Goal: Complete application form

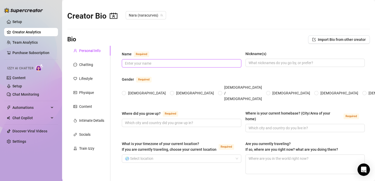
click at [145, 61] on input "Name Required" at bounding box center [181, 64] width 112 height 6
type input "Nara"
click at [293, 64] on input "Nickname(s)" at bounding box center [305, 63] width 112 height 6
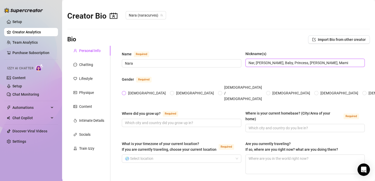
type input "Nar, [PERSON_NAME], Baby, Princess, [PERSON_NAME], Mami"
click at [123, 92] on input "[DEMOGRAPHIC_DATA]" at bounding box center [124, 93] width 2 height 3
radio input "true"
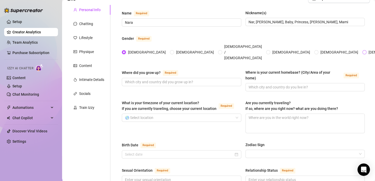
scroll to position [41, 0]
click at [169, 78] on span at bounding box center [181, 82] width 119 height 8
type input "G"
type input "[US_STATE]"
click at [254, 84] on input "Where is your current homebase? (City/Area of your home) Required" at bounding box center [305, 87] width 112 height 6
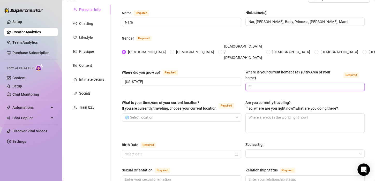
type input "F"
type input "[GEOGRAPHIC_DATA][US_STATE]"
click at [148, 114] on input "What is your timezone of your current location? If you are currently traveling,…" at bounding box center [179, 118] width 109 height 8
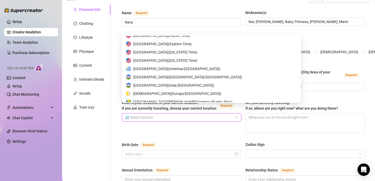
scroll to position [2564, 0]
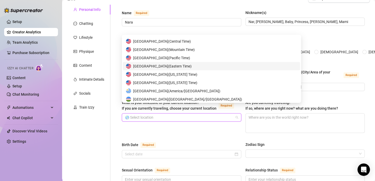
click at [167, 66] on span "United States of America ( Eastern Time )" at bounding box center [162, 66] width 58 height 6
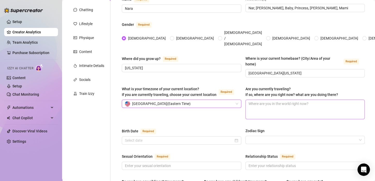
scroll to position [56, 0]
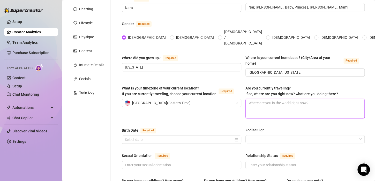
click at [254, 99] on textarea "Are you currently traveling? If so, where are you right now? what are you doing…" at bounding box center [305, 108] width 119 height 19
type textarea "N"
type textarea "No"
type textarea "Not"
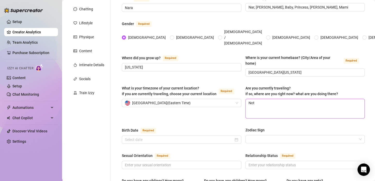
type textarea "Not Y"
type textarea "Not Ye"
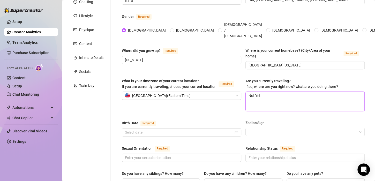
scroll to position [105, 0]
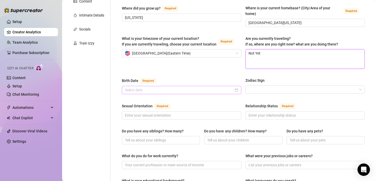
type textarea "Not Yet"
click at [146, 87] on input "Birth Date Required" at bounding box center [179, 90] width 109 height 6
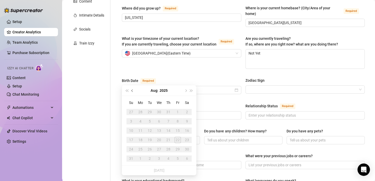
click at [130, 88] on button "Previous month (PageUp)" at bounding box center [133, 90] width 6 height 10
click at [131, 89] on button "Previous month (PageUp)" at bounding box center [133, 90] width 6 height 10
click at [146, 91] on div "[DATE]" at bounding box center [159, 90] width 47 height 10
click at [156, 91] on button "May" at bounding box center [154, 90] width 7 height 10
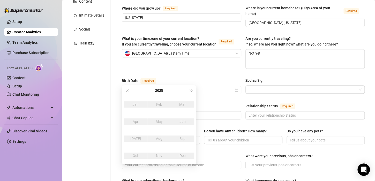
click at [156, 91] on button "2025" at bounding box center [159, 90] width 8 height 10
click at [156, 91] on button "[DATE] - [DATE]" at bounding box center [159, 90] width 17 height 10
type input "[DATE]"
click at [159, 103] on div "[DATE]-[DATE]" at bounding box center [159, 104] width 24 height 6
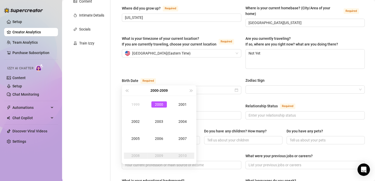
click at [159, 103] on div "2000" at bounding box center [159, 104] width 16 height 6
click at [180, 154] on div "Dec" at bounding box center [183, 156] width 16 height 6
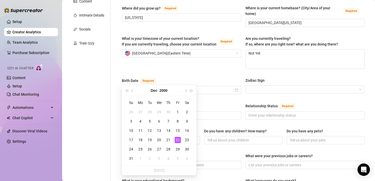
drag, startPoint x: 177, startPoint y: 97, endPoint x: 173, endPoint y: 104, distance: 8.3
click at [173, 104] on div "Su Mo Tu We Th Fr Sa 26 27 28 29 30 1 2 3 4 5 6 7 8 9 10 11 12 13 14 15 16 17 1…" at bounding box center [159, 130] width 74 height 69
click at [161, 87] on button "2000" at bounding box center [163, 90] width 8 height 10
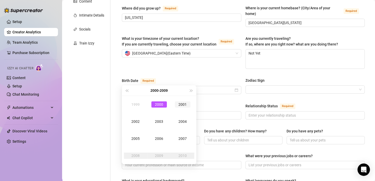
click at [181, 103] on div "2001" at bounding box center [183, 104] width 16 height 6
click at [180, 155] on div "Dec" at bounding box center [183, 156] width 16 height 6
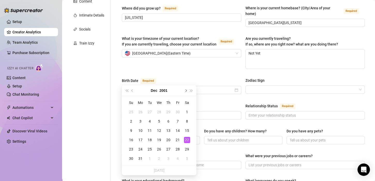
type input "[DATE]"
click at [196, 78] on div "Birth Date Required" at bounding box center [181, 82] width 119 height 8
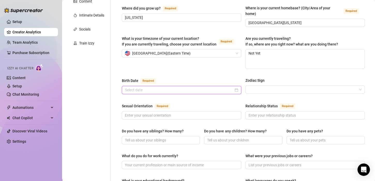
click at [191, 87] on input "Birth Date Required" at bounding box center [179, 90] width 109 height 6
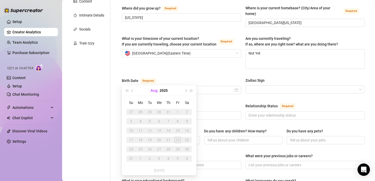
click at [151, 93] on button "Aug" at bounding box center [154, 90] width 7 height 10
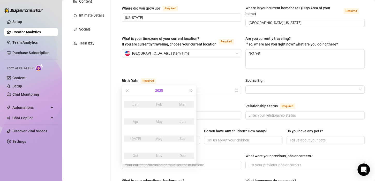
click at [162, 88] on button "2025" at bounding box center [159, 90] width 8 height 10
click at [156, 91] on button "[DATE] - [DATE]" at bounding box center [159, 90] width 17 height 10
click at [157, 103] on div "[DATE]-[DATE]" at bounding box center [159, 104] width 24 height 6
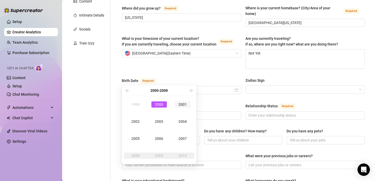
click at [177, 107] on div "2001" at bounding box center [183, 104] width 16 height 6
click at [187, 156] on div "Dec" at bounding box center [183, 156] width 16 height 6
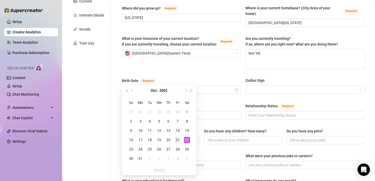
type input "[DATE]"
click at [176, 139] on div "21" at bounding box center [178, 140] width 6 height 6
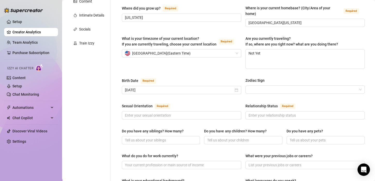
click at [271, 84] on div "Birth Date Required [DEMOGRAPHIC_DATA] Zodiac Sign" at bounding box center [243, 88] width 243 height 21
click at [270, 86] on input "Zodiac Sign" at bounding box center [303, 90] width 109 height 8
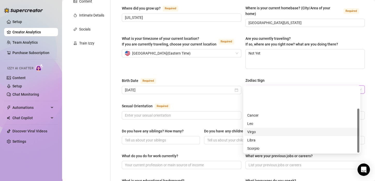
scroll to position [33, 0]
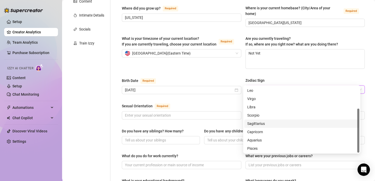
click at [265, 124] on div "Sagittarius" at bounding box center [301, 124] width 109 height 6
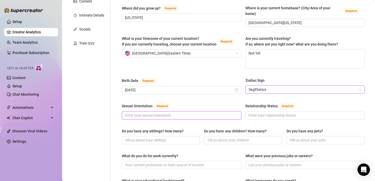
click at [179, 113] on input "Sexual Orientation Required" at bounding box center [181, 116] width 112 height 6
click at [133, 113] on input "Sexual Orientation Required" at bounding box center [181, 116] width 112 height 6
type input "Straight"
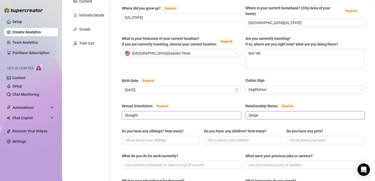
type input "Single"
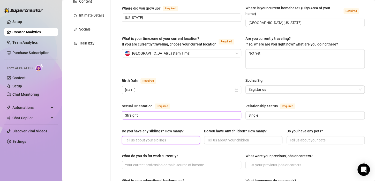
scroll to position [152, 0]
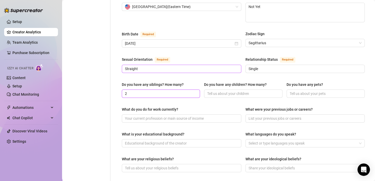
type input "2"
type input "0"
type input "1"
click at [211, 91] on input "0" at bounding box center [242, 94] width 71 height 6
click at [177, 91] on input "2" at bounding box center [160, 94] width 71 height 6
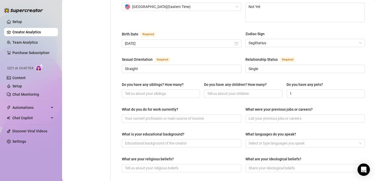
click at [180, 107] on label "What do you do for work currently?" at bounding box center [152, 110] width 60 height 6
click at [180, 116] on input "What do you do for work currently?" at bounding box center [181, 119] width 112 height 6
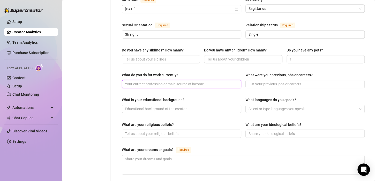
scroll to position [190, 0]
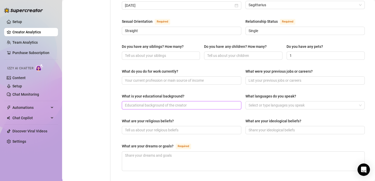
click at [180, 102] on input "What is your educational background?" at bounding box center [181, 105] width 112 height 6
click at [169, 76] on span at bounding box center [181, 80] width 119 height 8
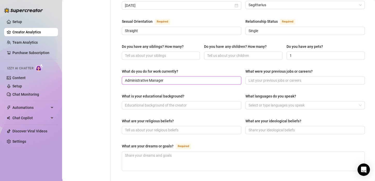
type input "Administrative Manager"
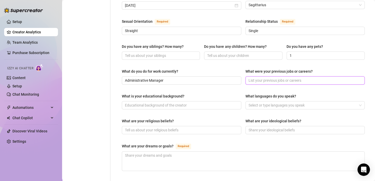
click at [280, 78] on input "What were your previous jobs or careers?" at bounding box center [305, 81] width 112 height 6
type input "C"
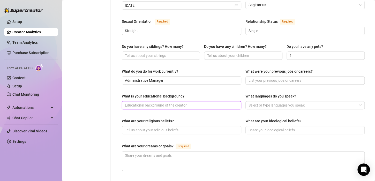
click at [189, 102] on input "What is your educational background?" at bounding box center [181, 105] width 112 height 6
click at [285, 102] on div at bounding box center [302, 105] width 112 height 7
type input "College"
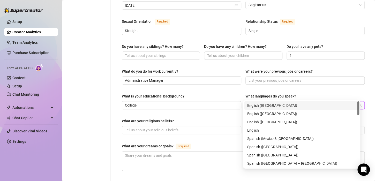
click at [276, 105] on div "English ([GEOGRAPHIC_DATA])" at bounding box center [301, 106] width 109 height 6
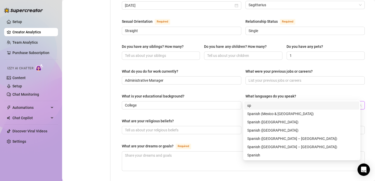
type input "spa"
click at [277, 141] on div "Spanish ([GEOGRAPHIC_DATA] – [GEOGRAPHIC_DATA])" at bounding box center [301, 139] width 109 height 6
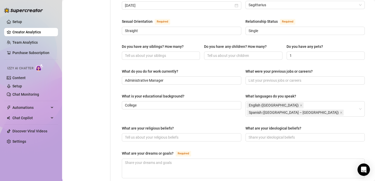
click at [225, 93] on div "What is your educational background?" at bounding box center [181, 97] width 119 height 8
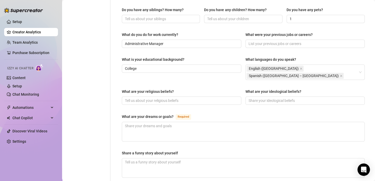
scroll to position [235, 0]
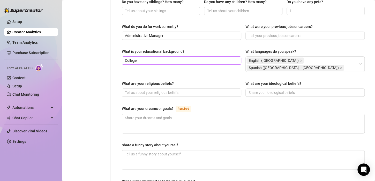
click at [181, 56] on span "College" at bounding box center [181, 60] width 119 height 8
drag, startPoint x: 147, startPoint y: 51, endPoint x: 119, endPoint y: 48, distance: 28.4
click at [119, 48] on div "Name Required Nara Nickname(s) [PERSON_NAME], [PERSON_NAME], Baby, Princess, [P…" at bounding box center [243, 31] width 253 height 441
click at [125, 58] on div "What is your educational background? College What languages do you speak? Engli…" at bounding box center [243, 63] width 243 height 28
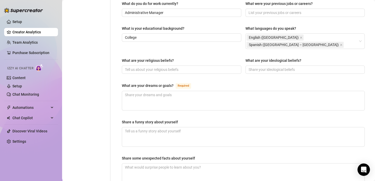
scroll to position [261, 0]
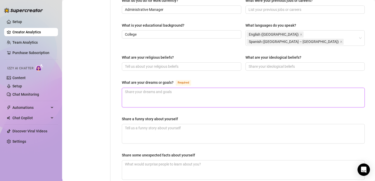
click at [164, 88] on textarea "What are your dreams or goals? Required" at bounding box center [243, 97] width 242 height 19
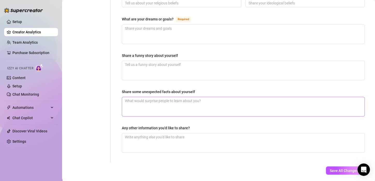
scroll to position [316, 0]
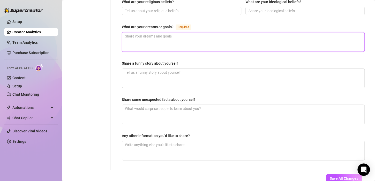
click at [159, 32] on textarea "What are your dreams or goals? Required" at bounding box center [243, 41] width 242 height 19
type textarea "H"
type textarea "GE"
type textarea "GEt"
type textarea "GEt t"
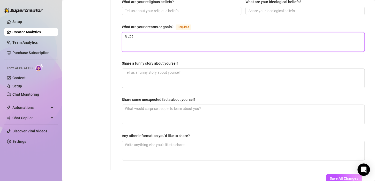
type textarea "GEt tj"
type textarea "GEt t"
type textarea "GEt"
type textarea "GE"
type textarea "G"
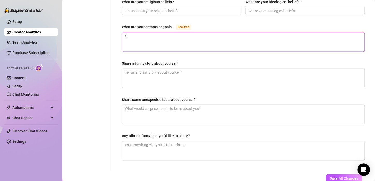
type textarea "Ge"
type textarea "Get"
type textarea "Get t"
type textarea "Get th"
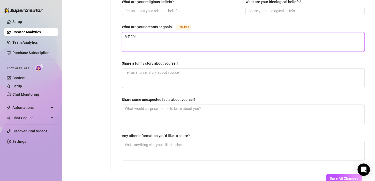
type textarea "Get this"
type textarea "Get this ba"
type textarea "Get this bag"
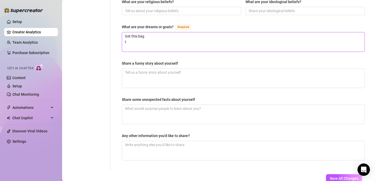
type textarea "Get this bag tr"
type textarea "Get this bag"
type textarea "Get this bag Tr"
type textarea "Get this bag Tra"
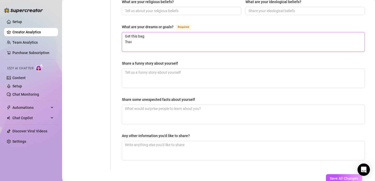
type textarea "Get this bag Trave"
type textarea "Get this bag Travel"
type textarea "Get this bag Travel t"
type textarea "Get this bag Travel th"
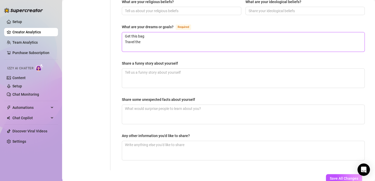
type textarea "Get this bag Travel the"
type textarea "Get this bag Travel the w"
type textarea "Get this bag Travel the wo"
type textarea "Get this bag Travel the wor"
type textarea "Get this bag Travel the worl"
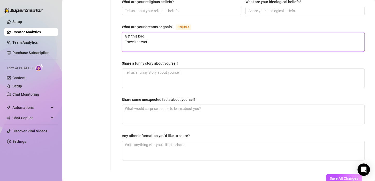
type textarea "Get this bag Travel the world"
type textarea "Get this bag Travel the world H"
type textarea "Get this bag Travel the world Ha"
type textarea "Get this bag Travel the world Have"
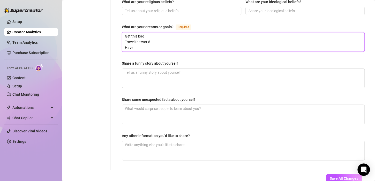
type textarea "Get this bag Travel the world Have a"
type textarea "Get this bag Travel the world Have a f"
type textarea "Get this bag Travel the world Have a fam"
type textarea "Get this bag Travel the world Have a fami"
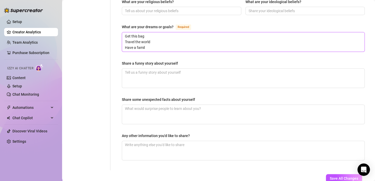
type textarea "Get this bag Travel the world Have a family"
type textarea "Get this bag Travel the world Have a family a"
type textarea "Get this bag Travel the world Have a family an"
type textarea "Get this bag Travel the world Have a family and"
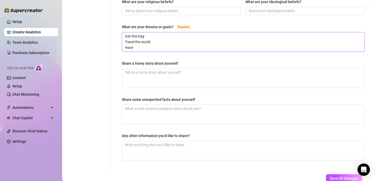
type textarea "Get this bag Travel the world Hav"
type textarea "Get this bag Travel the world Ha"
type textarea "Get this bag Travel the world Hav"
type textarea "Get this bag Travel the world Have"
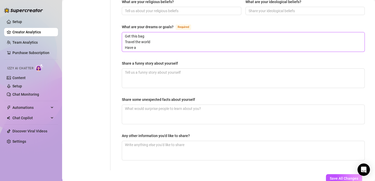
type textarea "Get this bag Travel the world Have a"
type textarea "Get this bag Travel the world Have a h"
type textarea "Get this bag Travel the world Have a hap"
type textarea "Get this bag Travel the world Have a happy"
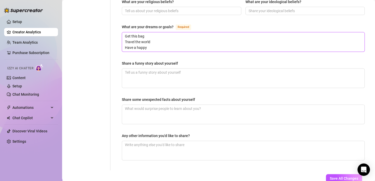
type textarea "Get this bag Travel the world Have a happy f"
type textarea "Get this bag Travel the world Have a happy fam"
type textarea "Get this bag Travel the world Have a happy fami"
type textarea "Get this bag Travel the world Have a happy famil"
type textarea "Get this bag Travel the world Have a happy family"
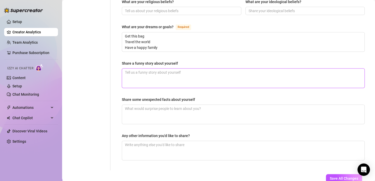
click at [164, 69] on textarea "Share a funny story about yourself" at bounding box center [243, 78] width 242 height 19
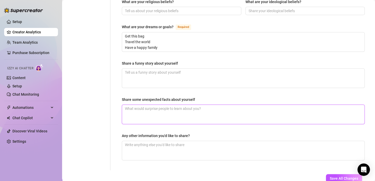
click at [168, 105] on textarea "Share some unexpected facts about yourself" at bounding box center [243, 114] width 242 height 19
type textarea "Y"
type textarea "L"
type textarea "Lo"
type textarea "L"
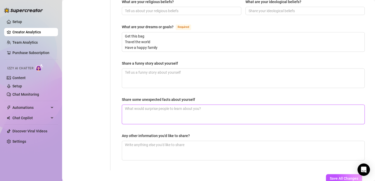
type textarea "a"
type textarea "a l"
type textarea "a li"
type textarea "a lit"
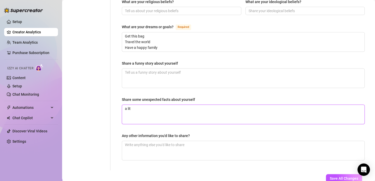
type textarea "a litt"
type textarea "a li"
type textarea "a l"
type textarea "a"
type textarea "A"
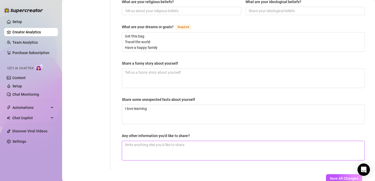
click at [174, 141] on textarea "Any other information you'd like to share?" at bounding box center [243, 150] width 242 height 19
click at [154, 141] on textarea "Any other information you'd like to share?" at bounding box center [243, 150] width 242 height 19
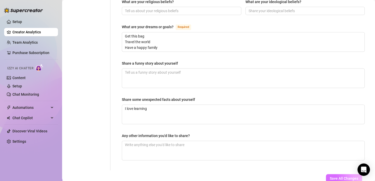
click at [338, 176] on span "Save All Changes" at bounding box center [344, 178] width 28 height 4
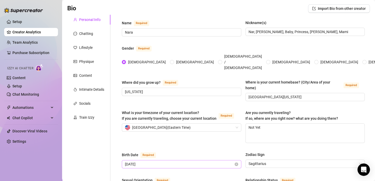
scroll to position [31, 0]
click at [88, 33] on div "Chatting" at bounding box center [86, 34] width 14 height 6
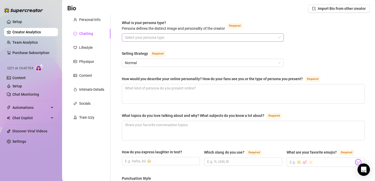
click at [179, 39] on input "What is your persona type? [PERSON_NAME] defines the distinct image and persona…" at bounding box center [200, 38] width 151 height 8
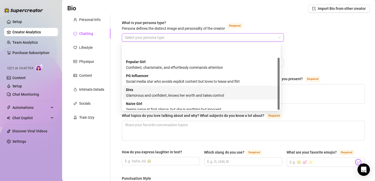
scroll to position [18, 0]
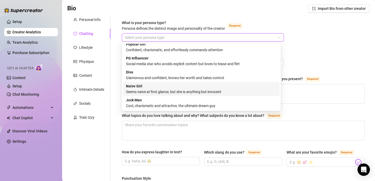
click at [188, 94] on div "Seems naive at first glance, but she is anything but innocent" at bounding box center [201, 92] width 151 height 6
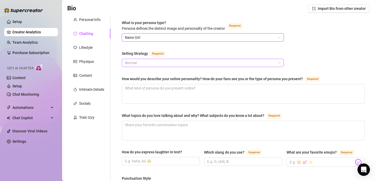
click at [169, 63] on span "Normal" at bounding box center [203, 63] width 156 height 8
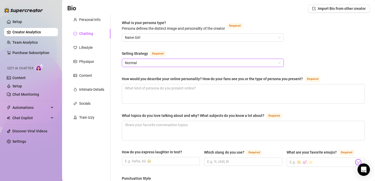
click at [169, 63] on span "Normal" at bounding box center [203, 63] width 156 height 8
click at [200, 36] on span "Naive Girl" at bounding box center [203, 38] width 156 height 8
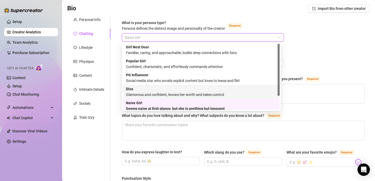
scroll to position [0, 0]
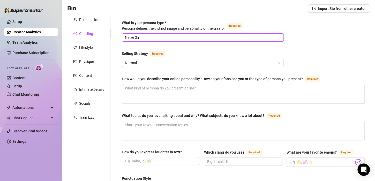
click at [179, 39] on span "Naive Girl" at bounding box center [203, 38] width 156 height 8
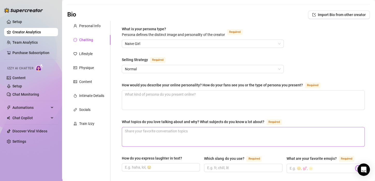
scroll to position [42, 0]
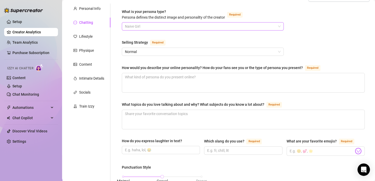
click at [191, 25] on span "Naive Girl" at bounding box center [203, 27] width 156 height 8
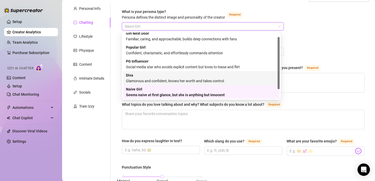
scroll to position [18, 0]
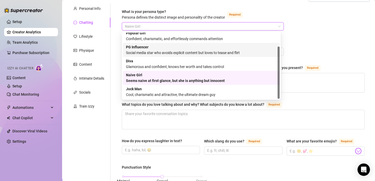
click at [162, 50] on div "Social media star who avoids explicit content but loves to tease and flirt" at bounding box center [201, 53] width 151 height 6
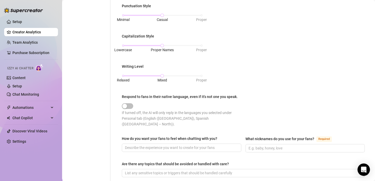
scroll to position [204, 0]
click at [126, 103] on div "button" at bounding box center [124, 105] width 5 height 5
click at [129, 104] on div "button" at bounding box center [130, 105] width 5 height 5
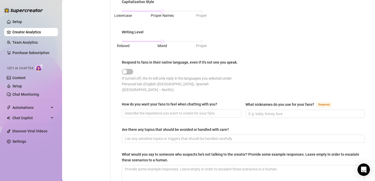
scroll to position [245, 0]
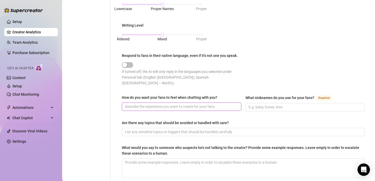
click at [166, 104] on input "How do you want your fans to feel when chatting with you?" at bounding box center [181, 107] width 112 height 6
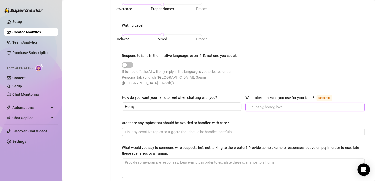
click at [270, 104] on input "What nicknames do you use for your fans? Required" at bounding box center [305, 107] width 112 height 6
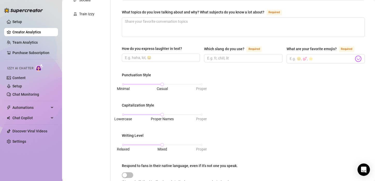
scroll to position [120, 0]
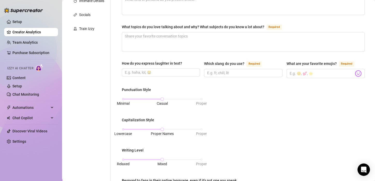
click at [183, 77] on div "How do you express laughter in text?" at bounding box center [161, 70] width 78 height 18
click at [179, 73] on input "How do you express laughter in text?" at bounding box center [160, 73] width 71 height 6
click at [236, 71] on input "Which slang do you use? Required" at bounding box center [242, 73] width 71 height 6
click at [355, 70] on img at bounding box center [358, 73] width 7 height 7
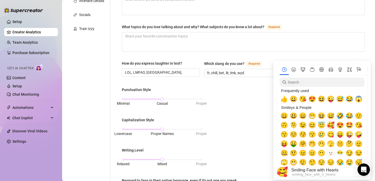
click at [333, 127] on span "🥰" at bounding box center [331, 125] width 8 height 7
click at [342, 125] on span "😍" at bounding box center [340, 125] width 8 height 7
click at [350, 128] on span "🤩" at bounding box center [350, 125] width 8 height 7
click at [260, 128] on div "Punctuation Style Minimal Casual Proper Capitalization Style Lowercase Proper N…" at bounding box center [243, 151] width 243 height 129
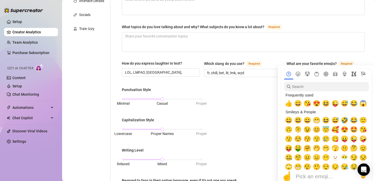
click at [355, 72] on body "Setup Creator Analytics Team Analytics Purchase Subscription Izzy AI Chatter Co…" at bounding box center [187, 90] width 375 height 181
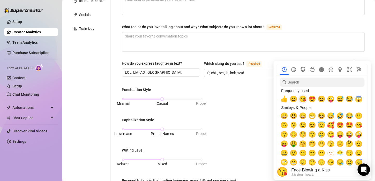
click at [304, 100] on span "😘" at bounding box center [303, 98] width 8 height 7
click at [350, 99] on span "😂" at bounding box center [350, 98] width 8 height 7
click at [339, 119] on span "🤣" at bounding box center [340, 115] width 8 height 7
click at [331, 137] on span "😋" at bounding box center [331, 134] width 8 height 7
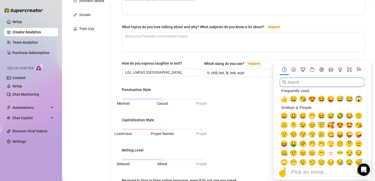
click at [289, 79] on input "search" at bounding box center [322, 82] width 85 height 9
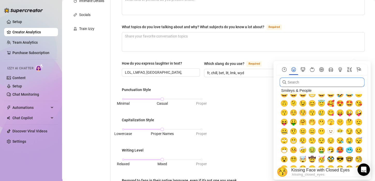
click at [300, 115] on span "😚" at bounding box center [303, 112] width 8 height 7
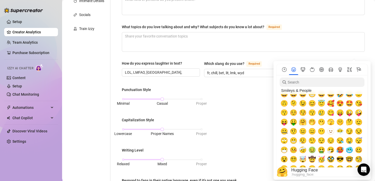
click at [303, 122] on span "🤗" at bounding box center [303, 121] width 8 height 7
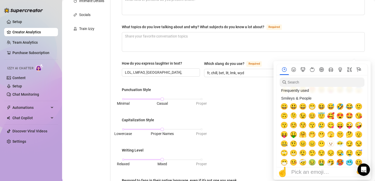
scroll to position [9, 0]
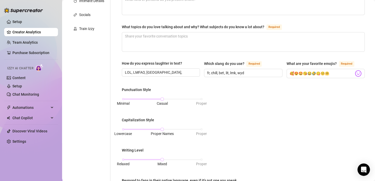
click at [252, 98] on div "Punctuation Style Minimal Casual Proper Capitalization Style Lowercase Proper N…" at bounding box center [243, 151] width 243 height 129
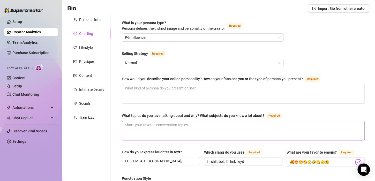
scroll to position [31, 0]
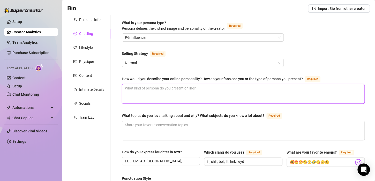
click at [207, 93] on textarea "How would you describe your online personality? How do your fans see you or the…" at bounding box center [243, 93] width 242 height 19
click at [192, 88] on textarea "Normal girl by day naughty by night" at bounding box center [243, 93] width 242 height 19
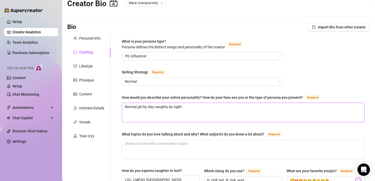
scroll to position [38, 0]
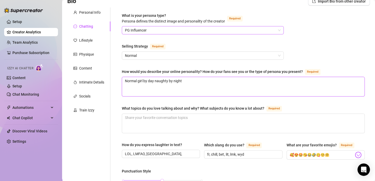
click at [224, 32] on span "PG Influencer" at bounding box center [203, 30] width 156 height 8
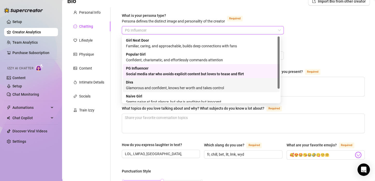
scroll to position [18, 0]
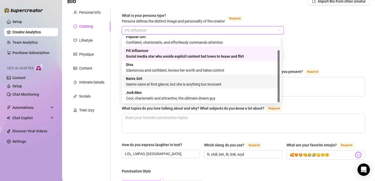
click at [201, 78] on div "Naive Girl Seems naive at first glance, but she is anything but innocent" at bounding box center [201, 81] width 151 height 11
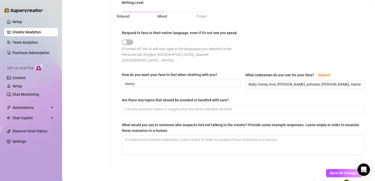
scroll to position [289, 0]
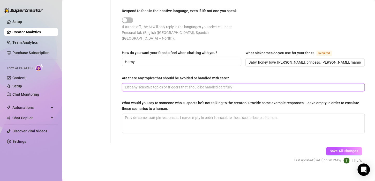
click at [184, 84] on input "Are there any topics that should be avoided or handled with care?" at bounding box center [243, 87] width 236 height 6
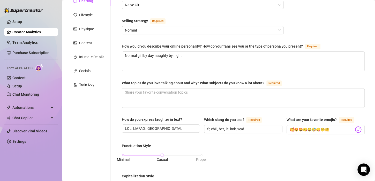
scroll to position [61, 0]
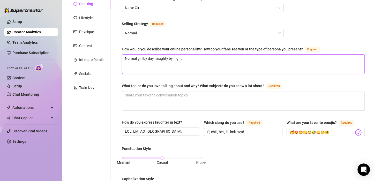
click at [138, 57] on textarea "Normal girl by day naughty by night" at bounding box center [243, 64] width 242 height 19
click at [197, 58] on textarea "Studious, responsible, intelligent princess girl by day naughty by night" at bounding box center [243, 64] width 242 height 19
click at [229, 57] on textarea "Studious, responsible, intelligent princess by day naughty by night" at bounding box center [243, 64] width 242 height 19
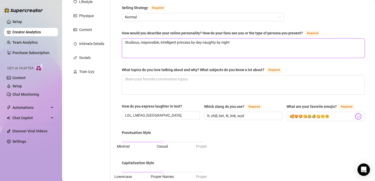
scroll to position [77, 0]
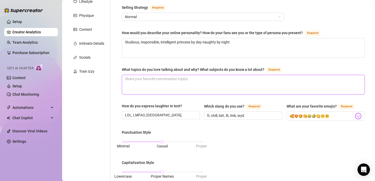
click at [204, 84] on textarea "What topics do you love talking about and why? What subjects do you know a lot …" at bounding box center [243, 84] width 242 height 19
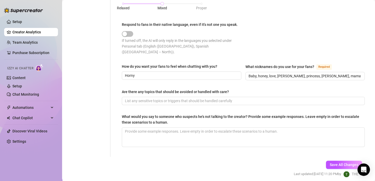
scroll to position [276, 0]
click at [158, 72] on span "Horny" at bounding box center [181, 75] width 119 height 8
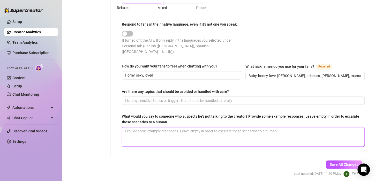
click at [173, 128] on textarea "What would you say to someone who suspects he's not talking to the creator? Pro…" at bounding box center [243, 136] width 242 height 19
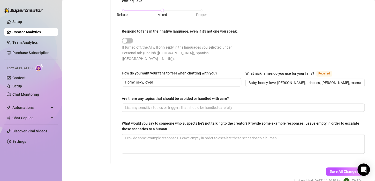
scroll to position [289, 0]
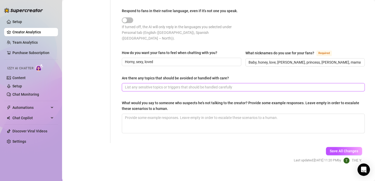
click at [213, 84] on input "Are there any topics that should be avoided or handled with care?" at bounding box center [243, 87] width 236 height 6
click at [345, 149] on span "Save All Changes" at bounding box center [344, 151] width 28 height 4
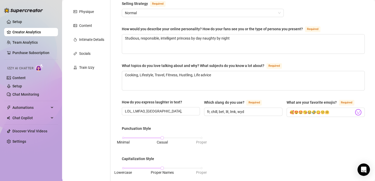
scroll to position [0, 0]
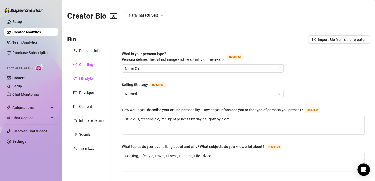
click at [83, 77] on div "Lifestyle" at bounding box center [85, 79] width 13 height 6
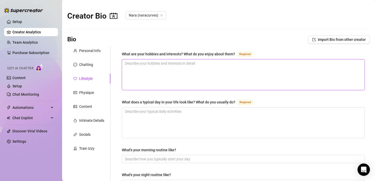
click at [162, 77] on textarea "What are your hobbies and interests? What do you enjoy about them? Required" at bounding box center [243, 74] width 242 height 31
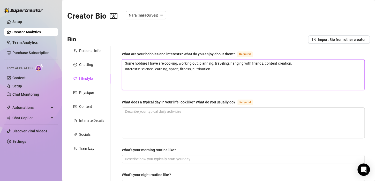
click at [208, 69] on textarea "Some hobbies I have are cooking, working out, planning, traveling, hanging with…" at bounding box center [243, 74] width 242 height 31
click at [203, 69] on textarea "Some hobbies I have are cooking, working out, planning, traveling, hanging with…" at bounding box center [243, 74] width 242 height 31
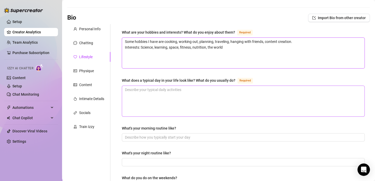
scroll to position [22, 0]
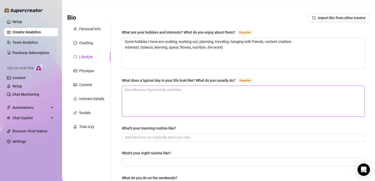
click at [188, 94] on textarea "What does a typical day in your life look like? What do you usually do? Required" at bounding box center [243, 101] width 242 height 31
click at [149, 96] on textarea "What does a typical day in your life look like? What do you usually do? Required" at bounding box center [243, 101] width 242 height 31
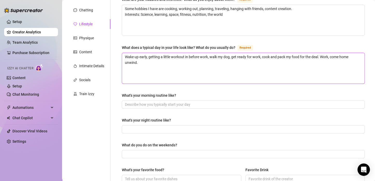
scroll to position [55, 0]
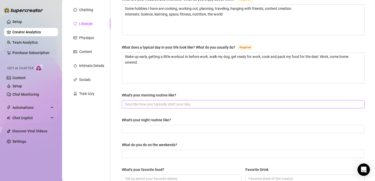
click at [150, 100] on span at bounding box center [243, 104] width 243 height 8
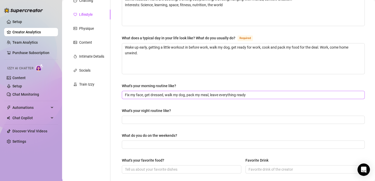
scroll to position [65, 0]
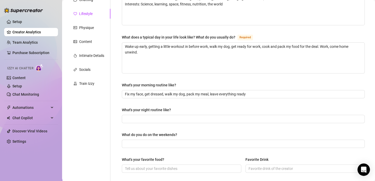
click at [178, 113] on div "What's your night routine like?" at bounding box center [243, 111] width 243 height 8
click at [178, 115] on span at bounding box center [243, 119] width 243 height 8
click at [173, 140] on div at bounding box center [243, 144] width 243 height 8
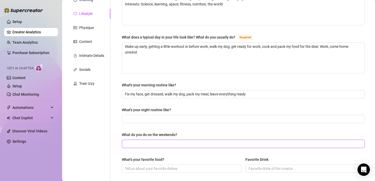
click at [173, 141] on input "What do you do on the weekends?" at bounding box center [243, 144] width 236 height 6
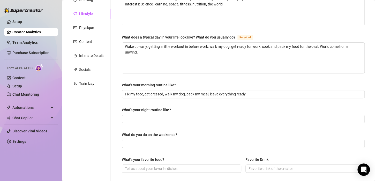
drag, startPoint x: 145, startPoint y: 109, endPoint x: 148, endPoint y: 122, distance: 13.9
click at [148, 122] on div "What are your hobbies and interests? What do you enjoy about them? Required Som…" at bounding box center [243, 155] width 243 height 338
click at [145, 119] on input "What's your night routine like?" at bounding box center [243, 119] width 236 height 6
click at [188, 119] on input "What's your night routine like?" at bounding box center [243, 119] width 236 height 6
click at [151, 119] on input "What's your night routine like?" at bounding box center [243, 119] width 236 height 6
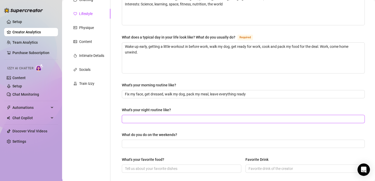
click at [173, 118] on input "What's your night routine like?" at bounding box center [243, 119] width 236 height 6
click at [167, 111] on div "What's your night routine like?" at bounding box center [146, 110] width 49 height 6
click at [167, 116] on input "What's your night routine like?" at bounding box center [243, 119] width 236 height 6
click at [172, 121] on input "What's your night routine like?" at bounding box center [243, 119] width 236 height 6
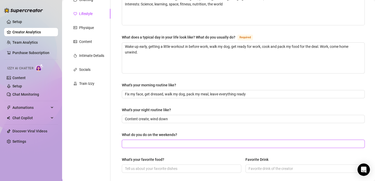
click at [161, 141] on input "What do you do on the weekends?" at bounding box center [243, 144] width 236 height 6
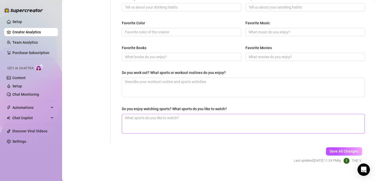
scroll to position [258, 0]
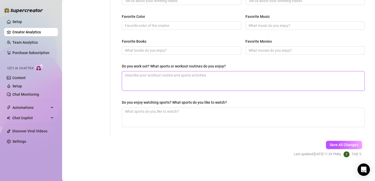
click at [157, 85] on textarea "Do you work out? What sports or workout routines do you enjoy?" at bounding box center [243, 80] width 242 height 19
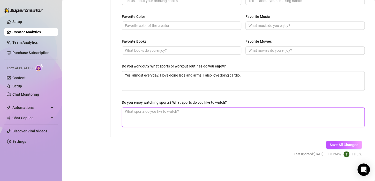
click at [162, 109] on textarea "Do you enjoy watching sports? What sports do you like to watch?" at bounding box center [243, 117] width 242 height 19
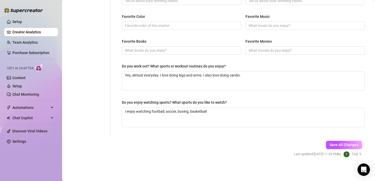
click at [168, 57] on div "Favorite Books Favorite Movies" at bounding box center [243, 49] width 243 height 21
click at [167, 53] on span at bounding box center [181, 50] width 119 height 8
click at [160, 21] on span at bounding box center [181, 25] width 119 height 8
click at [166, 29] on div "Favorite Color Favorite Music" at bounding box center [243, 24] width 243 height 21
click at [163, 23] on input "Favorite Color" at bounding box center [181, 26] width 112 height 6
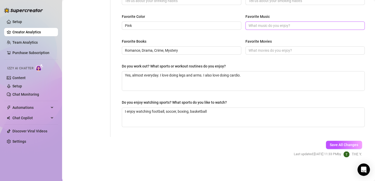
click at [255, 26] on input "Favorite Music" at bounding box center [305, 26] width 112 height 6
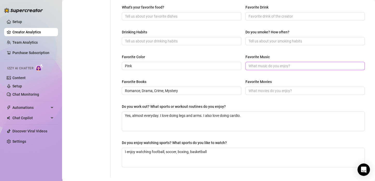
scroll to position [214, 0]
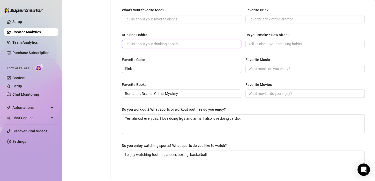
click at [181, 44] on input "Drinking Habits" at bounding box center [181, 44] width 112 height 6
click at [133, 43] on input "Occassionaly" at bounding box center [181, 44] width 112 height 6
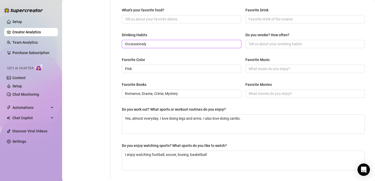
click at [133, 43] on input "Occassionaly" at bounding box center [181, 44] width 112 height 6
click at [153, 20] on input "What's your favorite food?" at bounding box center [181, 19] width 112 height 6
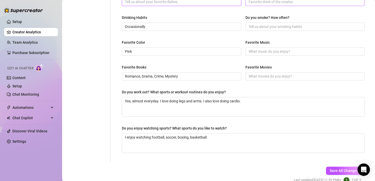
scroll to position [233, 0]
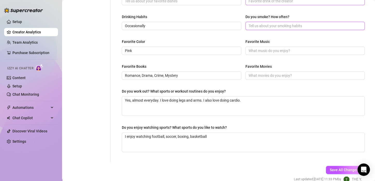
click at [254, 28] on input "Do you smoke? How often?" at bounding box center [305, 26] width 112 height 6
click at [262, 50] on input "Favorite Music" at bounding box center [305, 51] width 112 height 6
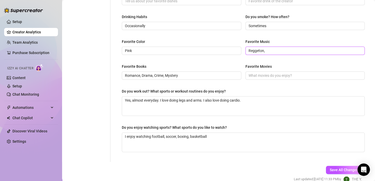
click at [249, 52] on input "Reggeton," at bounding box center [305, 51] width 112 height 6
click at [263, 79] on div "Favorite Books Romance, Drama, Crime, Mystery Favorite Movies" at bounding box center [243, 74] width 243 height 21
click at [262, 78] on span at bounding box center [304, 75] width 119 height 8
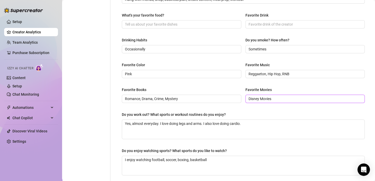
scroll to position [211, 0]
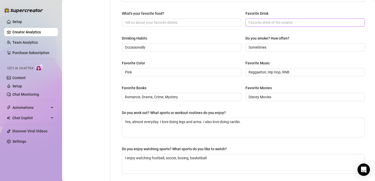
click at [269, 25] on span at bounding box center [304, 22] width 119 height 8
click at [191, 17] on div "What's your favorite food?" at bounding box center [181, 15] width 119 height 8
drag, startPoint x: 188, startPoint y: 17, endPoint x: 184, endPoint y: 23, distance: 7.6
click at [184, 23] on div "What's your favorite food?" at bounding box center [181, 19] width 119 height 16
click at [184, 23] on input "What's your favorite food?" at bounding box center [181, 23] width 112 height 6
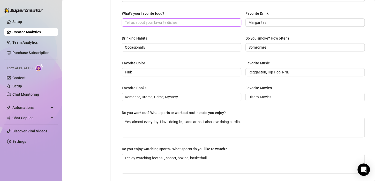
scroll to position [258, 0]
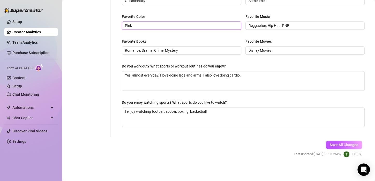
click at [184, 23] on input "Pink" at bounding box center [181, 26] width 112 height 6
click at [326, 141] on button "Save All Changes" at bounding box center [344, 145] width 36 height 8
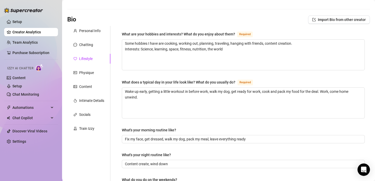
scroll to position [20, 0]
click at [96, 74] on div "Physique" at bounding box center [88, 73] width 43 height 10
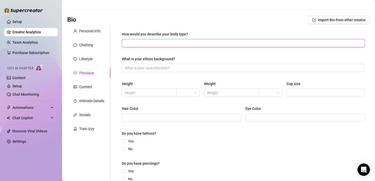
click at [138, 45] on input "How would you describe your body type?" at bounding box center [243, 43] width 236 height 6
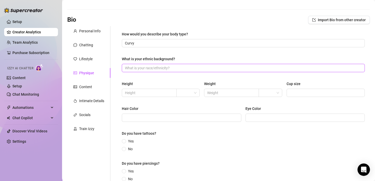
click at [176, 65] on input "What is your ethnic background?" at bounding box center [243, 68] width 236 height 6
click at [149, 73] on div "How would you describe your body type? Curvy What is your ethnic background? He…" at bounding box center [243, 108] width 243 height 155
click at [149, 70] on input "What is your ethnic background?" at bounding box center [243, 68] width 236 height 6
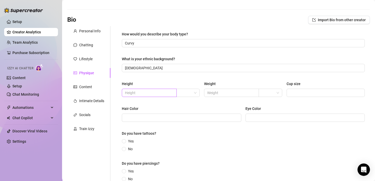
click at [151, 96] on span at bounding box center [149, 93] width 55 height 8
click at [147, 89] on span at bounding box center [149, 93] width 55 height 8
click at [148, 96] on span at bounding box center [149, 93] width 55 height 8
click at [172, 95] on span at bounding box center [149, 93] width 55 height 8
click at [199, 90] on div "Height 5 Weight Cup size" at bounding box center [243, 91] width 243 height 21
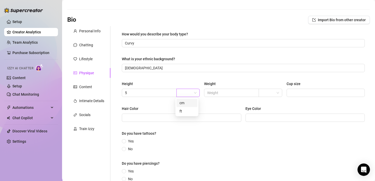
click at [195, 91] on span at bounding box center [187, 93] width 17 height 8
click at [187, 108] on div "ft" at bounding box center [186, 111] width 15 height 6
click at [155, 95] on input "5" at bounding box center [149, 93] width 48 height 6
click at [227, 91] on input "text" at bounding box center [231, 93] width 48 height 6
click at [238, 112] on div "Hair Color" at bounding box center [181, 110] width 119 height 8
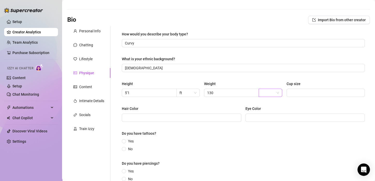
click at [274, 96] on span at bounding box center [270, 93] width 17 height 8
click at [268, 114] on div "lbs" at bounding box center [267, 111] width 21 height 8
click at [156, 115] on input "Hair Color" at bounding box center [181, 118] width 112 height 6
drag, startPoint x: 256, startPoint y: 130, endPoint x: 252, endPoint y: 110, distance: 20.0
click at [252, 110] on div "How would you describe your body type? Curvy What is your ethnic background? Hi…" at bounding box center [243, 108] width 243 height 155
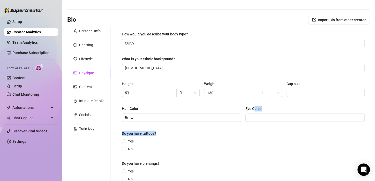
click at [253, 115] on input "Eye Color" at bounding box center [305, 118] width 112 height 6
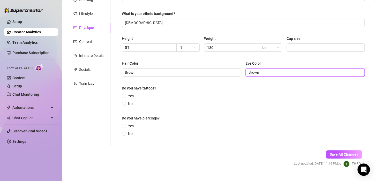
scroll to position [65, 0]
click at [132, 94] on span "Yes" at bounding box center [131, 96] width 10 height 6
click at [125, 94] on input "Yes" at bounding box center [124, 95] width 2 height 3
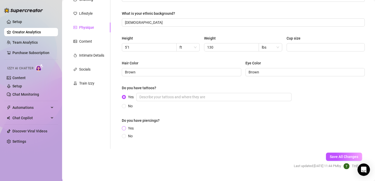
click at [129, 130] on span "Yes" at bounding box center [131, 128] width 10 height 6
click at [125, 130] on input "Yes" at bounding box center [124, 128] width 2 height 3
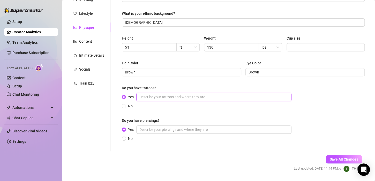
click at [193, 93] on input "Yes" at bounding box center [213, 97] width 155 height 8
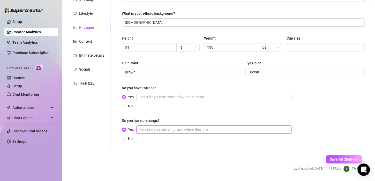
click at [176, 129] on input "Yes" at bounding box center [213, 129] width 155 height 8
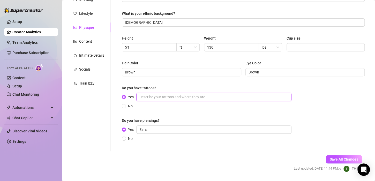
click at [163, 100] on input "Yes" at bounding box center [213, 97] width 155 height 8
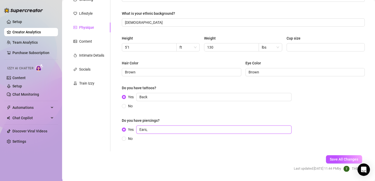
click at [173, 131] on input "Ears," at bounding box center [213, 129] width 155 height 8
click at [173, 131] on input "Ears" at bounding box center [213, 129] width 155 height 8
click at [341, 157] on span "Save All Changes" at bounding box center [344, 159] width 28 height 4
click at [325, 51] on div "Height 5'1 ft Weight 130 lbs Cup size" at bounding box center [243, 45] width 243 height 21
click at [305, 45] on input "Cup size" at bounding box center [325, 47] width 71 height 6
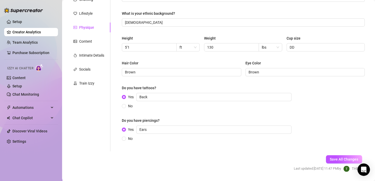
scroll to position [80, 0]
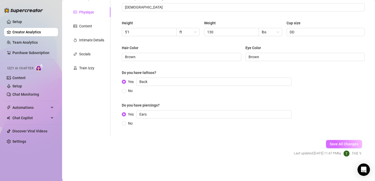
click at [328, 141] on button "Save All Changes" at bounding box center [344, 144] width 36 height 8
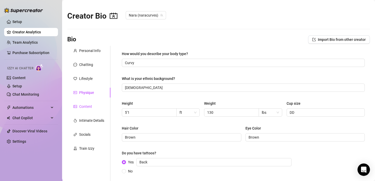
click at [88, 107] on div "Content" at bounding box center [85, 107] width 13 height 6
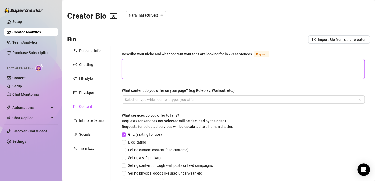
click at [152, 68] on textarea "Describe your niche and what content your fans are looking for in 2-3 sentences…" at bounding box center [243, 68] width 242 height 19
click at [144, 69] on textarea "Describe your niche and what content your fans are looking for in 2-3 sentences…" at bounding box center [243, 68] width 242 height 19
click at [152, 99] on div at bounding box center [240, 99] width 235 height 7
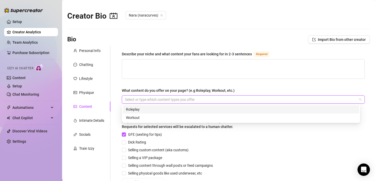
click at [142, 111] on div "Roleplay" at bounding box center [241, 110] width 230 height 6
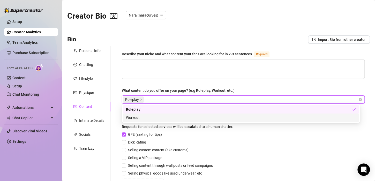
click at [141, 118] on div "Workout" at bounding box center [241, 118] width 230 height 6
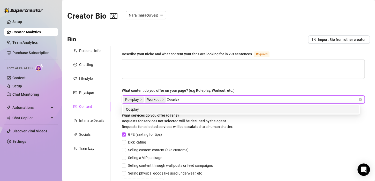
click at [158, 112] on div "Cosplay" at bounding box center [241, 110] width 230 height 6
click at [147, 108] on div "BDSM" at bounding box center [241, 110] width 230 height 6
click at [147, 108] on div "Feet Pics" at bounding box center [241, 110] width 230 height 6
click at [140, 111] on div "Fetish" at bounding box center [241, 110] width 230 height 6
click at [138, 110] on div "VIP" at bounding box center [241, 110] width 230 height 6
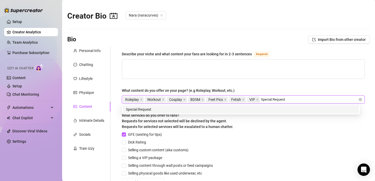
click at [160, 106] on div "Special Request" at bounding box center [241, 109] width 236 height 8
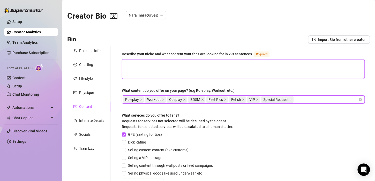
click at [153, 69] on textarea "Describe your niche and what content your fans are looking for in 2-3 sentences…" at bounding box center [243, 68] width 242 height 19
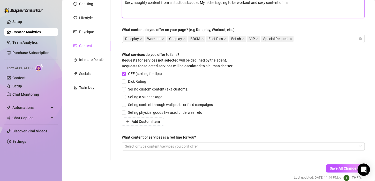
scroll to position [61, 0]
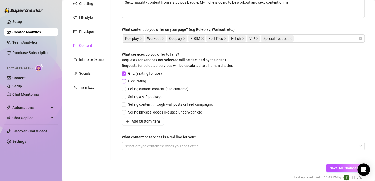
click at [124, 79] on input "Dick Rating" at bounding box center [124, 81] width 4 height 4
click at [122, 89] on div "Describe your niche and what content your fans are looking for in 2-3 sentences…" at bounding box center [243, 72] width 253 height 175
click at [123, 89] on input "Selling custom content (aka customs)" at bounding box center [124, 89] width 4 height 4
click at [123, 98] on input "Selling a VIP package" at bounding box center [124, 97] width 4 height 4
click at [124, 106] on span at bounding box center [124, 104] width 4 height 4
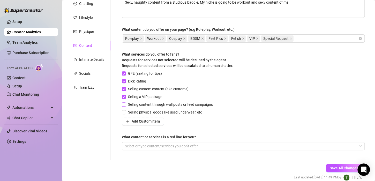
click at [124, 106] on input "Selling content through wall posts or feed campaigns" at bounding box center [124, 104] width 4 height 4
click at [124, 111] on input "Selling physical goods like used underwear, etc" at bounding box center [124, 112] width 4 height 4
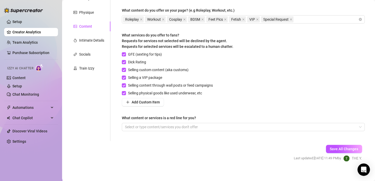
scroll to position [85, 0]
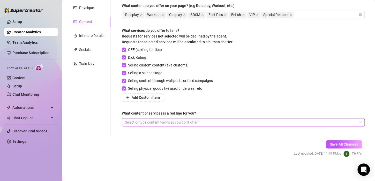
click at [192, 122] on div at bounding box center [240, 122] width 235 height 7
click at [176, 159] on form "Personal Info Chatting Lifestyle Physique Content Intimate Details Socials Trai…" at bounding box center [218, 63] width 303 height 205
click at [169, 124] on div at bounding box center [240, 122] width 235 height 7
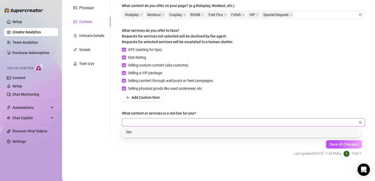
click at [168, 125] on div "Sex" at bounding box center [240, 122] width 235 height 7
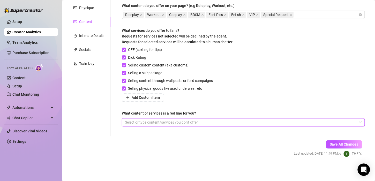
click at [165, 119] on div at bounding box center [240, 122] width 235 height 7
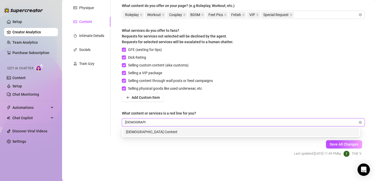
click at [160, 130] on div "[DEMOGRAPHIC_DATA] Content" at bounding box center [241, 132] width 230 height 6
click at [164, 129] on div "Sex" at bounding box center [241, 132] width 230 height 6
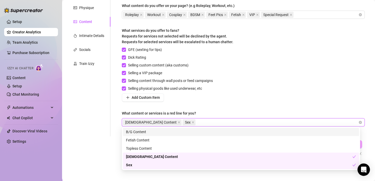
click at [205, 108] on div "Describe your niche and what content your fans are looking for in 2-3 sentences…" at bounding box center [243, 48] width 243 height 165
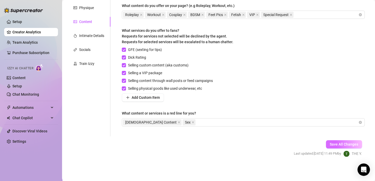
click at [333, 144] on span "Save All Changes" at bounding box center [344, 144] width 28 height 4
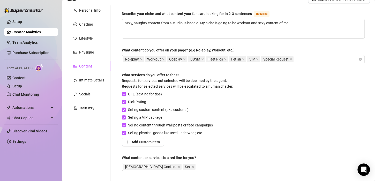
scroll to position [39, 0]
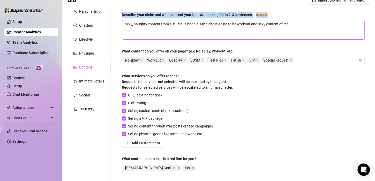
drag, startPoint x: 112, startPoint y: 8, endPoint x: 163, endPoint y: 28, distance: 55.0
click at [163, 28] on div "Describe your niche and what content your fans are looking for in 2-3 sentences…" at bounding box center [239, 93] width 259 height 175
click at [267, 98] on div "GFE (sexting for tips) Dick Rating Selling custom content (aka customs) Selling…" at bounding box center [243, 119] width 243 height 55
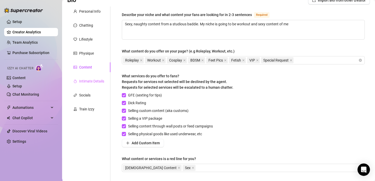
click at [88, 78] on div "Intimate Details" at bounding box center [88, 81] width 43 height 10
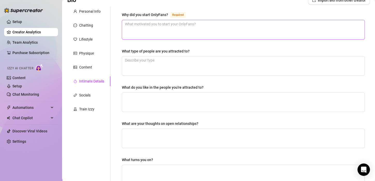
click at [193, 29] on textarea "Why did you start OnlyFans? Required" at bounding box center [243, 29] width 242 height 19
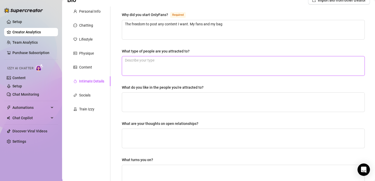
click at [176, 72] on textarea "What type of people are you attracted to?" at bounding box center [243, 65] width 242 height 19
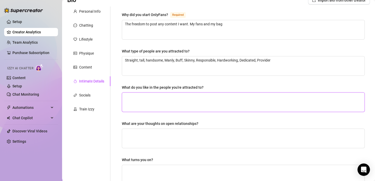
click at [175, 99] on textarea "What do you like in the people you're attracted to?" at bounding box center [243, 102] width 242 height 19
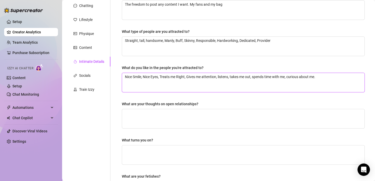
scroll to position [68, 0]
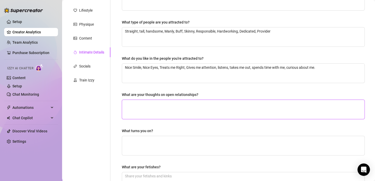
click at [171, 105] on textarea "What are your thoughts on open relationships?" at bounding box center [243, 109] width 242 height 19
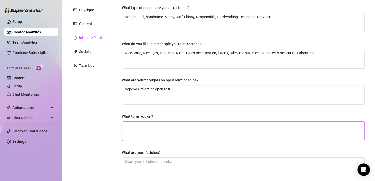
click at [155, 127] on textarea "What turns you on?" at bounding box center [243, 131] width 242 height 19
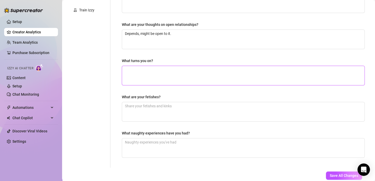
scroll to position [146, 0]
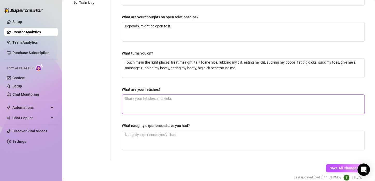
click at [151, 107] on textarea "What are your fetishes?" at bounding box center [243, 104] width 242 height 19
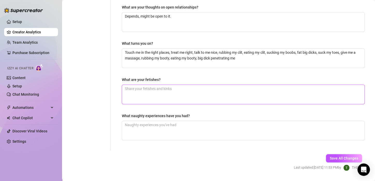
scroll to position [156, 0]
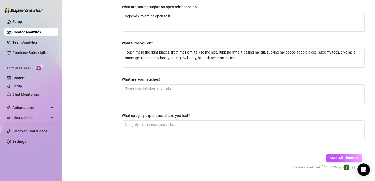
click at [240, 146] on div "Why did you start OnlyFans? Required The freedom to post any content I want. My…" at bounding box center [243, 20] width 253 height 260
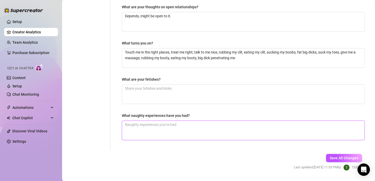
click at [220, 135] on textarea "What naughty experiences have you had?" at bounding box center [243, 130] width 242 height 19
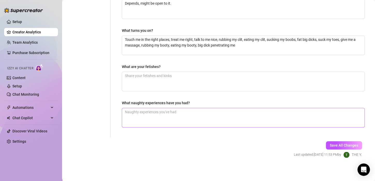
scroll to position [169, 0]
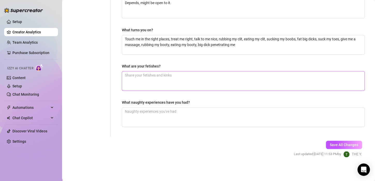
click at [171, 84] on textarea "What are your fetishes?" at bounding box center [243, 80] width 242 height 19
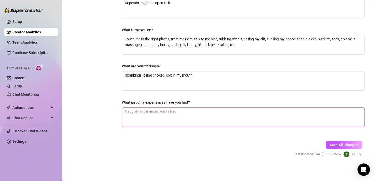
click at [175, 112] on textarea "What naughty experiences have you had?" at bounding box center [243, 117] width 242 height 19
drag, startPoint x: 159, startPoint y: 108, endPoint x: 104, endPoint y: 113, distance: 54.5
click at [104, 113] on div "Personal Info Chatting Lifestyle Physique Content Intimate Details Socials Trai…" at bounding box center [218, 7] width 303 height 260
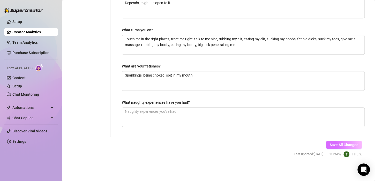
click at [332, 143] on span "Save All Changes" at bounding box center [344, 145] width 28 height 4
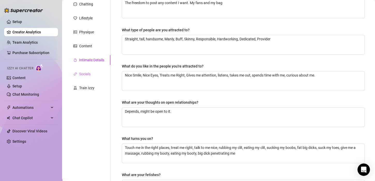
click at [96, 72] on div "Socials" at bounding box center [88, 74] width 43 height 10
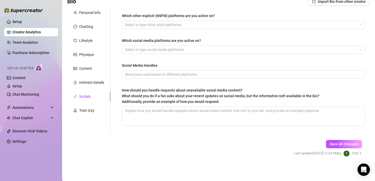
scroll to position [0, 0]
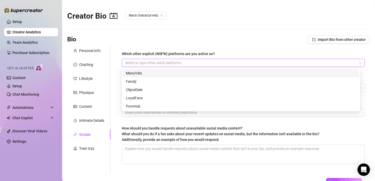
click at [168, 63] on div at bounding box center [240, 62] width 235 height 7
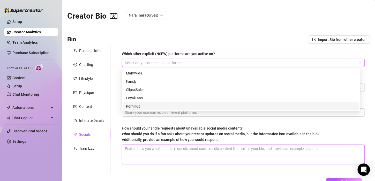
click at [144, 157] on textarea "How should you handle requests about unavailable social media content? What sho…" at bounding box center [243, 154] width 242 height 19
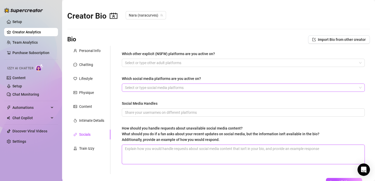
click at [156, 88] on div at bounding box center [240, 87] width 235 height 7
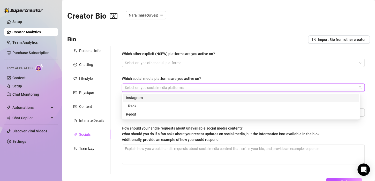
click at [156, 95] on div "Instagram" at bounding box center [241, 98] width 230 height 6
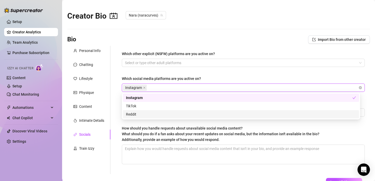
click at [121, 127] on div "Which other explicit (NSFW) platforms are you active on? Select or type other a…" at bounding box center [243, 110] width 253 height 128
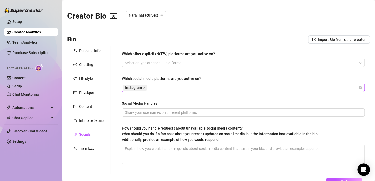
click at [163, 85] on div "Instagram" at bounding box center [240, 87] width 235 height 7
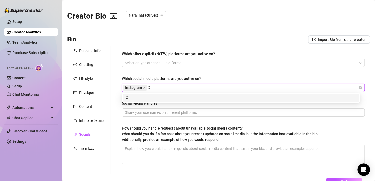
click at [156, 96] on div "X" at bounding box center [241, 98] width 230 height 6
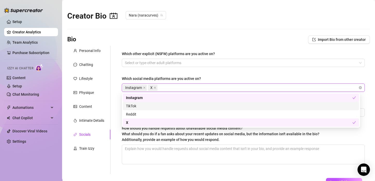
click at [115, 115] on div "Which other explicit (NSFW) platforms are you active on? Select or type other a…" at bounding box center [239, 110] width 259 height 128
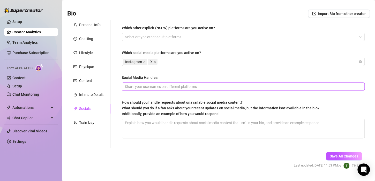
scroll to position [38, 0]
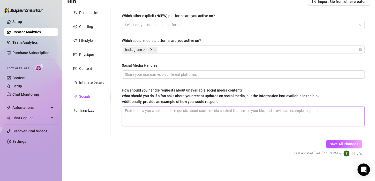
click at [143, 115] on textarea "How should you handle requests about unavailable social media content? What sho…" at bounding box center [243, 116] width 242 height 19
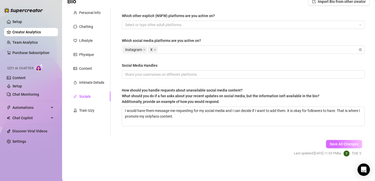
click at [352, 147] on button "Save All Changes" at bounding box center [344, 144] width 36 height 8
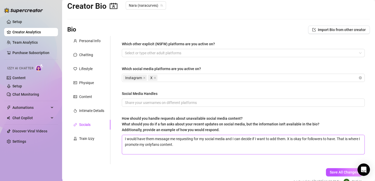
scroll to position [10, 0]
click at [94, 110] on div "Intimate Details" at bounding box center [91, 111] width 25 height 6
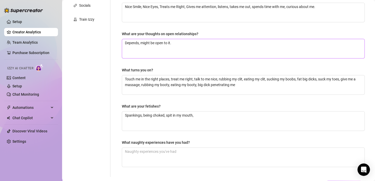
scroll to position [131, 0]
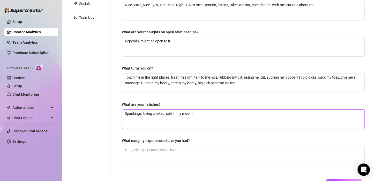
drag, startPoint x: 164, startPoint y: 113, endPoint x: 144, endPoint y: 116, distance: 20.0
click at [144, 116] on textarea "Spankings, being choked, spit in my mouth," at bounding box center [243, 119] width 242 height 19
drag, startPoint x: 209, startPoint y: 113, endPoint x: 141, endPoint y: 113, distance: 67.2
click at [141, 113] on textarea "Spankings, being choked, spit in my mouth," at bounding box center [243, 119] width 242 height 19
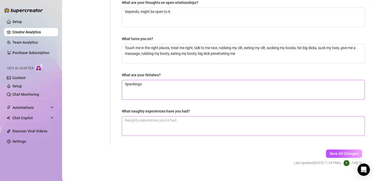
scroll to position [164, 0]
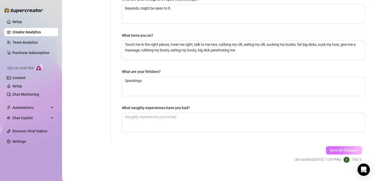
click at [326, 146] on button "Save All Changes" at bounding box center [344, 150] width 36 height 8
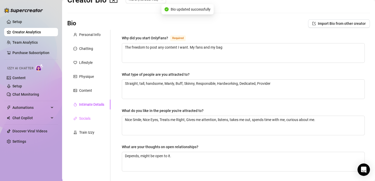
scroll to position [16, 0]
click at [88, 117] on div "Socials" at bounding box center [84, 119] width 11 height 6
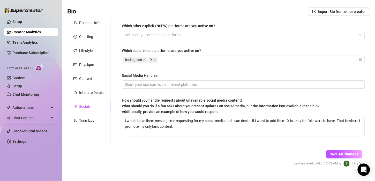
scroll to position [38, 0]
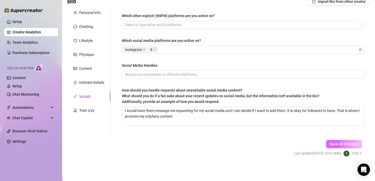
click at [337, 147] on button "Save All Changes" at bounding box center [344, 144] width 36 height 8
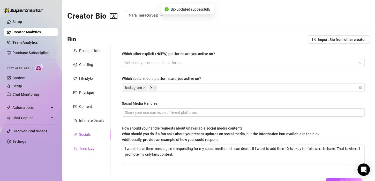
click at [83, 149] on div "Train Izzy" at bounding box center [86, 149] width 15 height 6
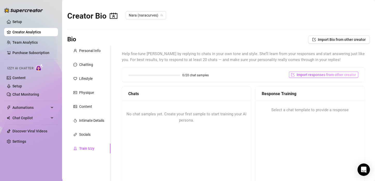
click at [295, 77] on button "Import responses from other creator" at bounding box center [323, 75] width 69 height 6
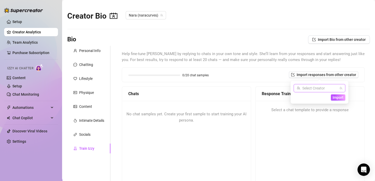
click at [313, 85] on input "search" at bounding box center [317, 88] width 41 height 8
click at [258, 79] on div "0/20 chat samples Import responses from other creator" at bounding box center [243, 75] width 242 height 14
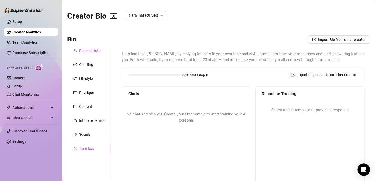
click at [97, 51] on div "Personal Info" at bounding box center [89, 51] width 21 height 6
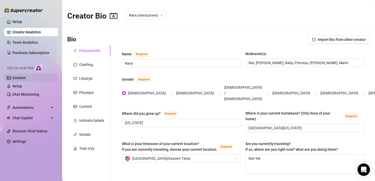
click at [21, 80] on link "Content" at bounding box center [18, 78] width 13 height 4
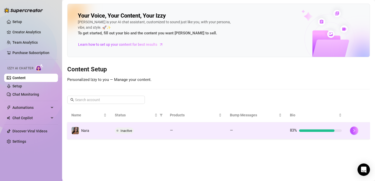
click at [130, 131] on span "Inactive" at bounding box center [127, 131] width 12 height 4
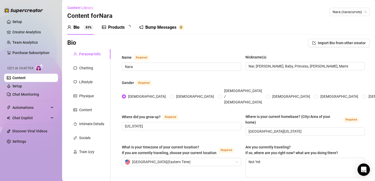
click at [109, 28] on div "Products" at bounding box center [116, 27] width 17 height 6
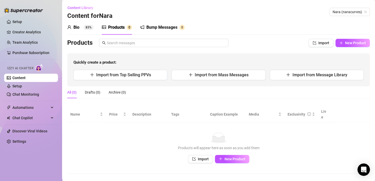
scroll to position [2, 0]
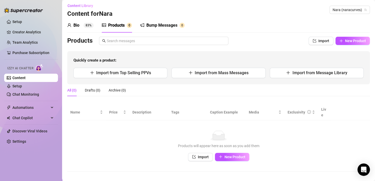
click at [172, 28] on div "Bump Messages" at bounding box center [161, 25] width 31 height 6
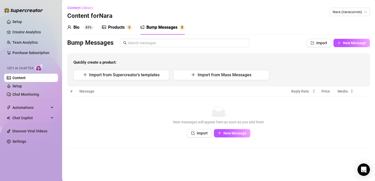
scroll to position [0, 0]
click at [120, 24] on div "Products" at bounding box center [116, 27] width 17 height 6
